Goal: Information Seeking & Learning: Check status

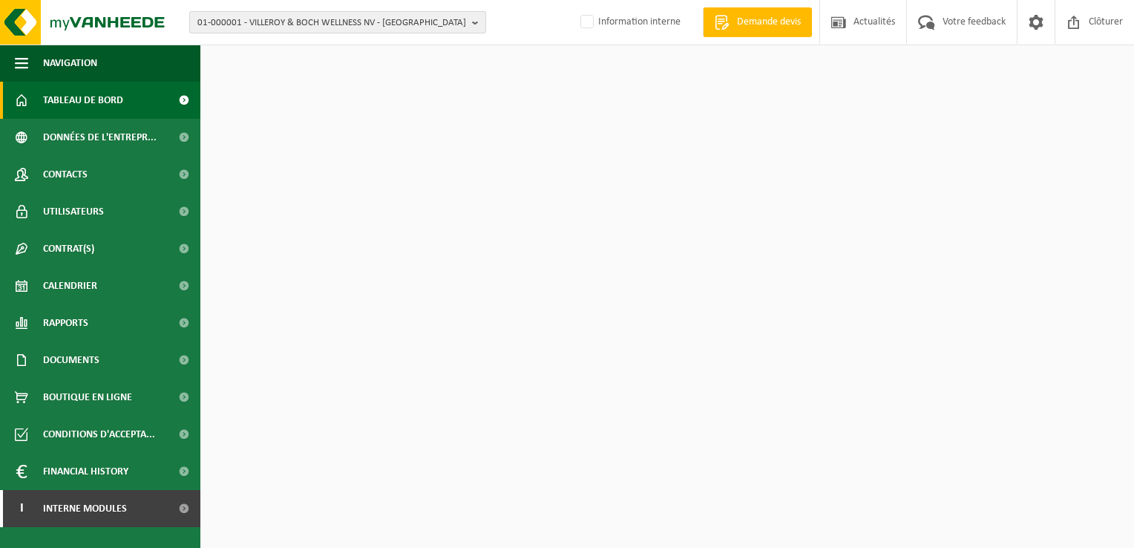
click at [302, 26] on span "01-000001 - VILLEROY & BOCH WELLNESS NV - ROESELARE" at bounding box center [331, 23] width 269 height 22
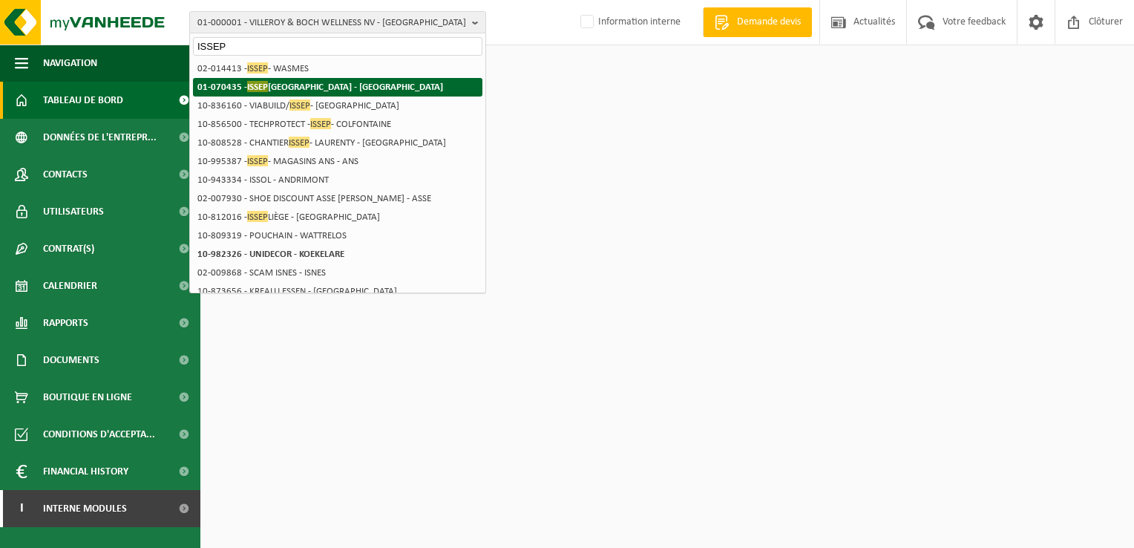
type input "ISSEP"
click at [301, 81] on strong "01-070435 - ISSEP LIÈGE - LIÈGE" at bounding box center [320, 86] width 246 height 11
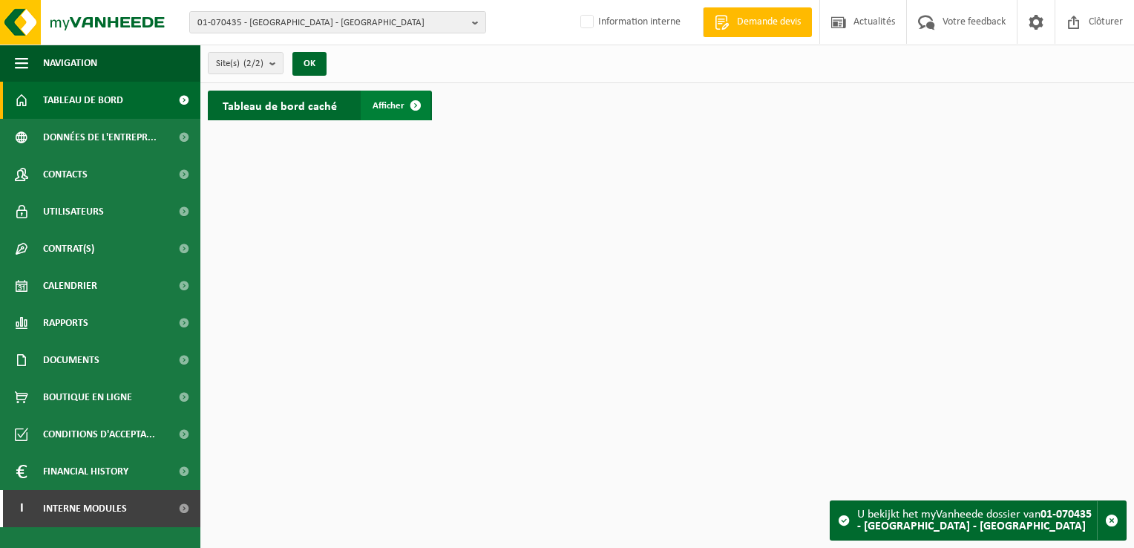
click at [383, 117] on link "Afficher" at bounding box center [396, 106] width 70 height 30
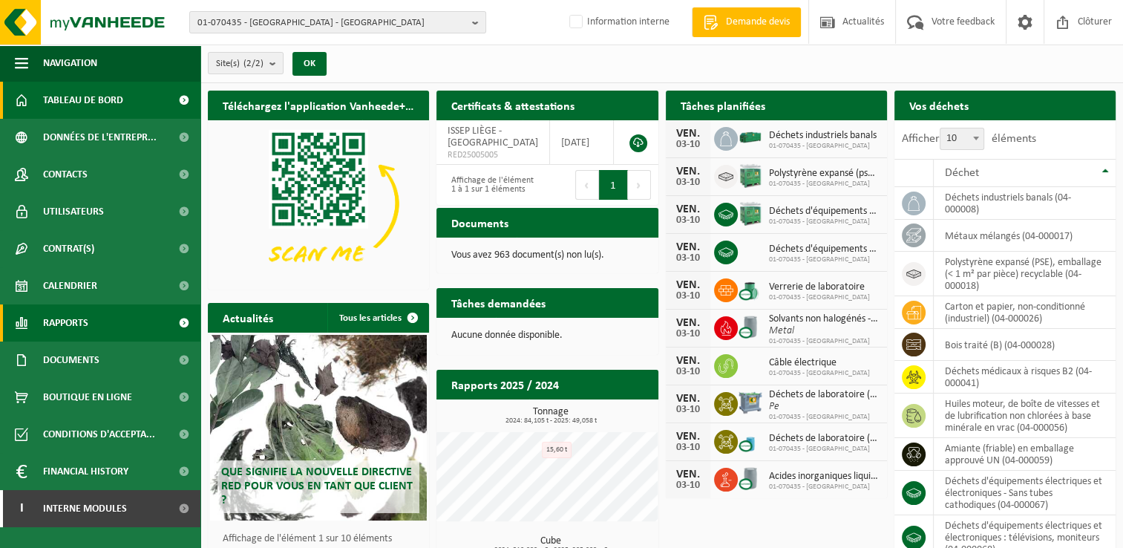
click at [99, 322] on link "Rapports" at bounding box center [100, 322] width 200 height 37
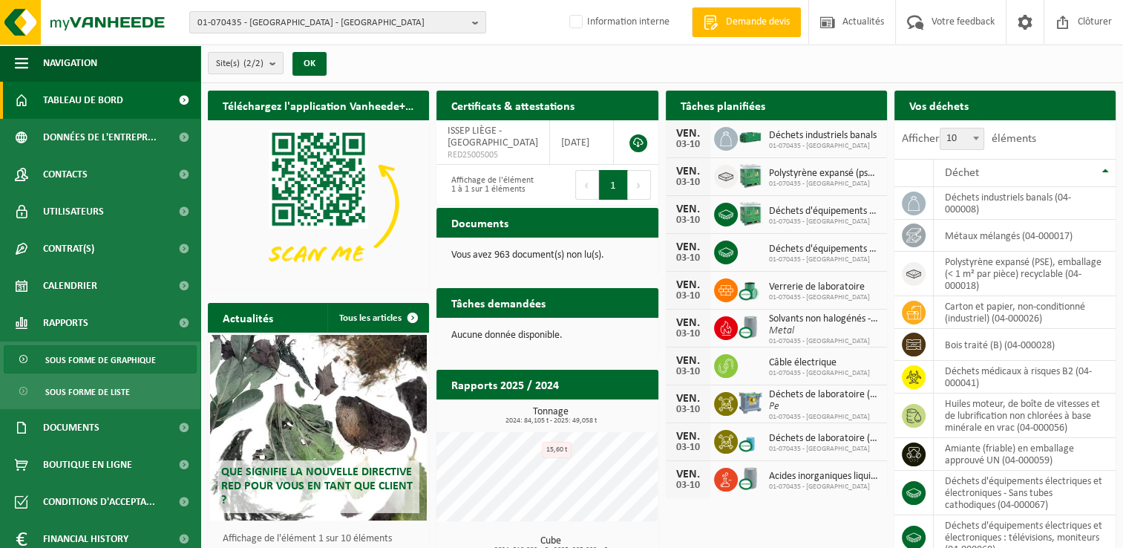
click at [104, 352] on span "Sous forme de graphique" at bounding box center [100, 360] width 111 height 28
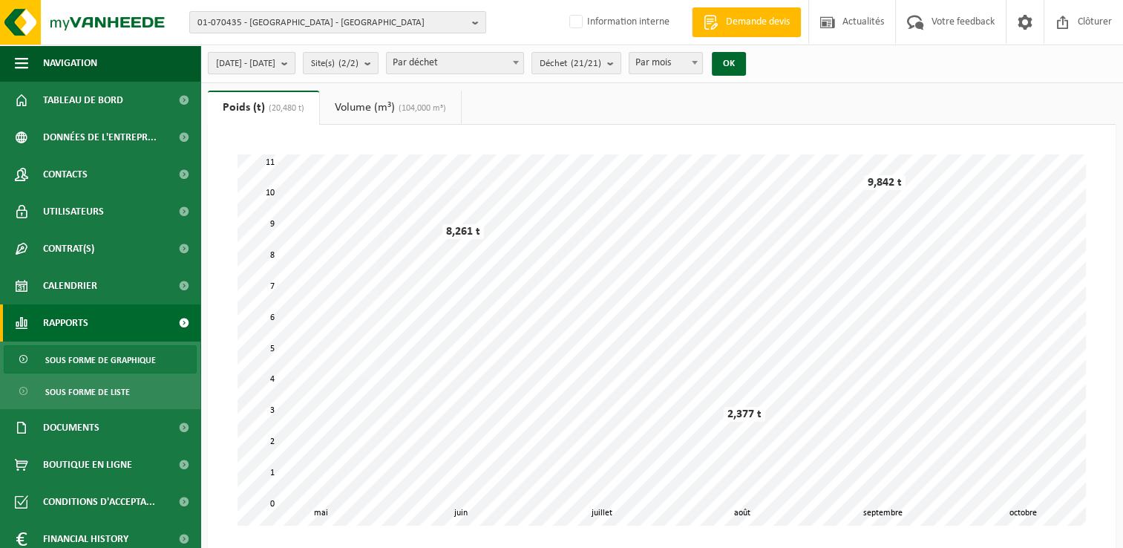
click at [295, 58] on button "2025-05-01 - 2025-10-03" at bounding box center [252, 63] width 88 height 22
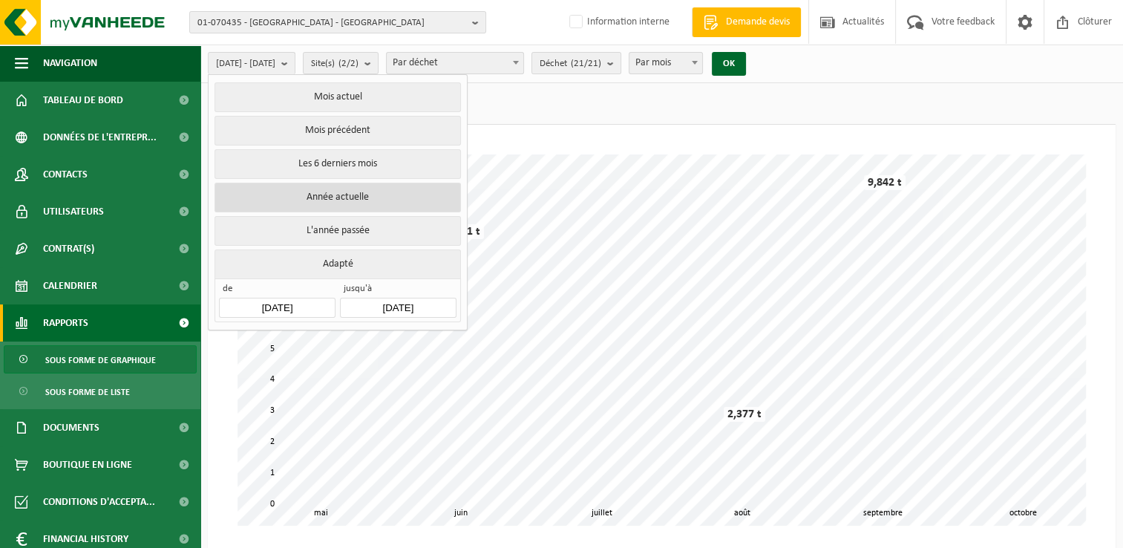
click at [344, 206] on button "Année actuelle" at bounding box center [338, 198] width 246 height 30
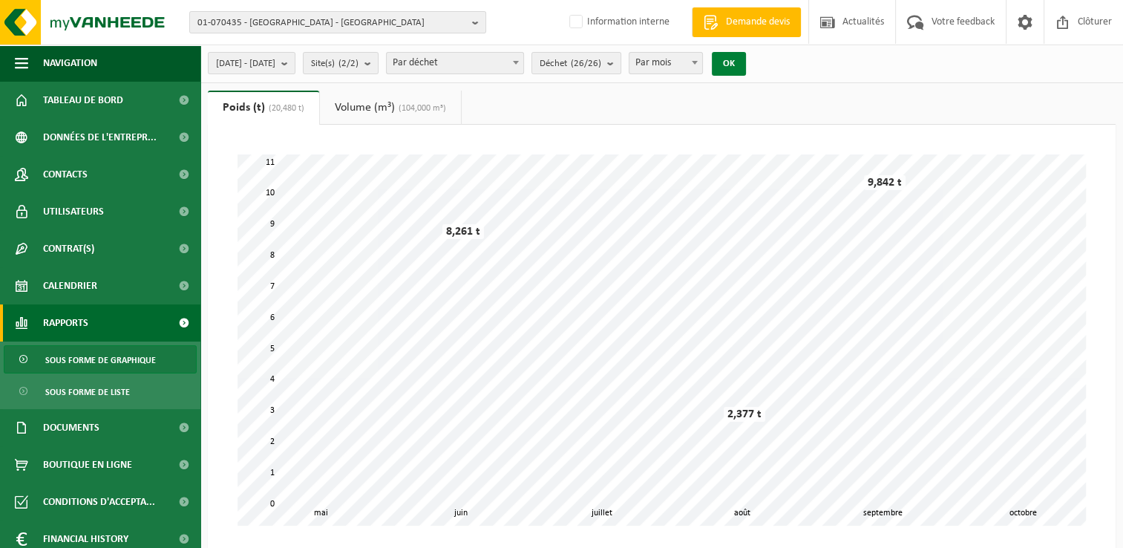
click at [746, 70] on button "OK" at bounding box center [729, 64] width 34 height 24
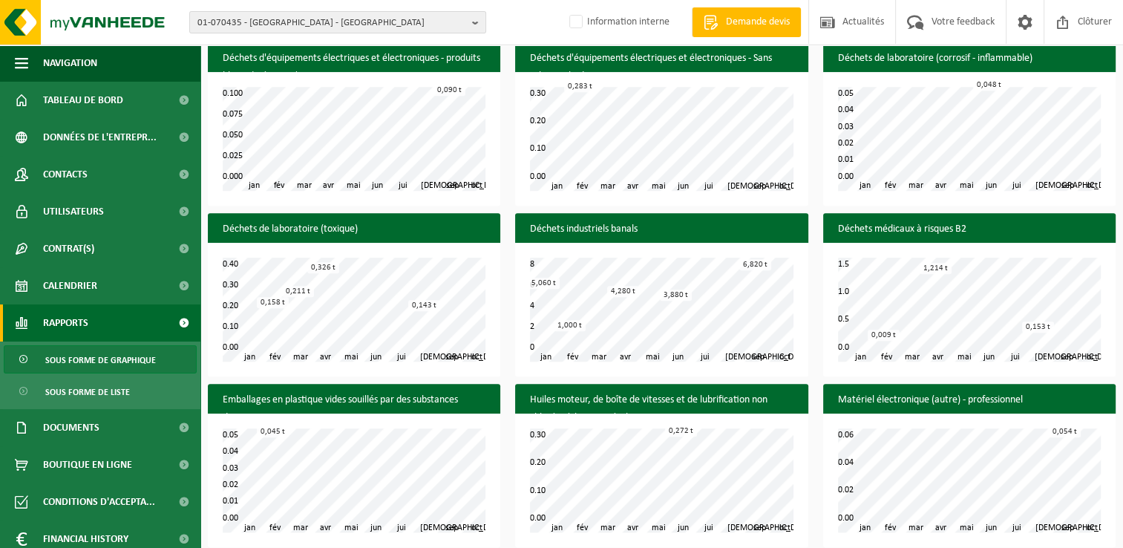
scroll to position [1114, 0]
